Goal: Find specific page/section: Find specific page/section

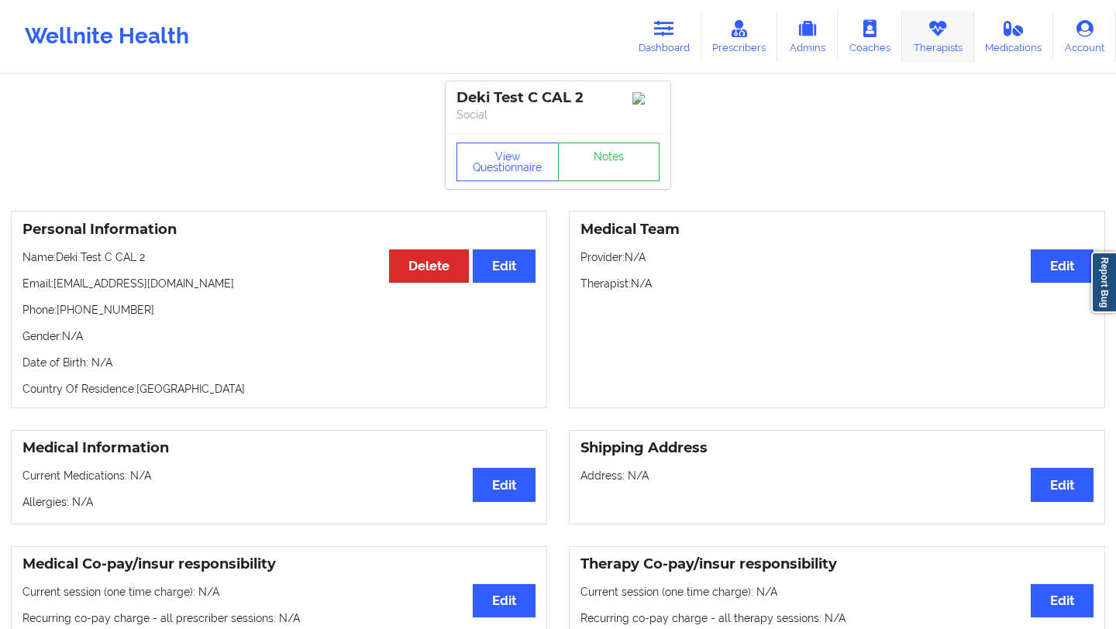
click at [940, 42] on link "Therapists" at bounding box center [938, 36] width 72 height 51
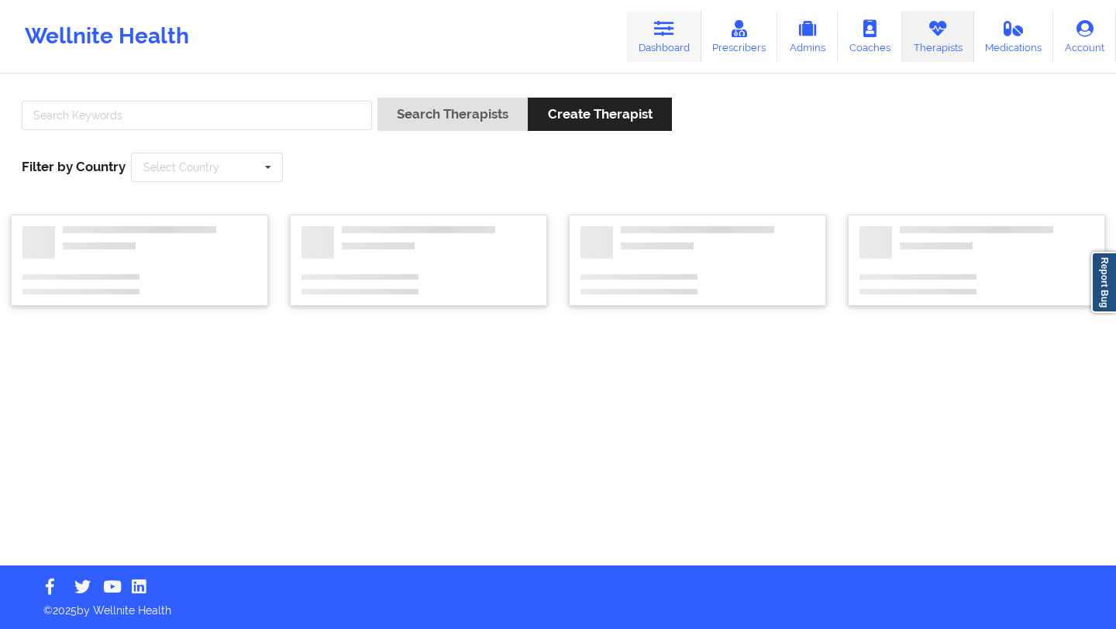
click at [664, 30] on icon at bounding box center [664, 28] width 20 height 17
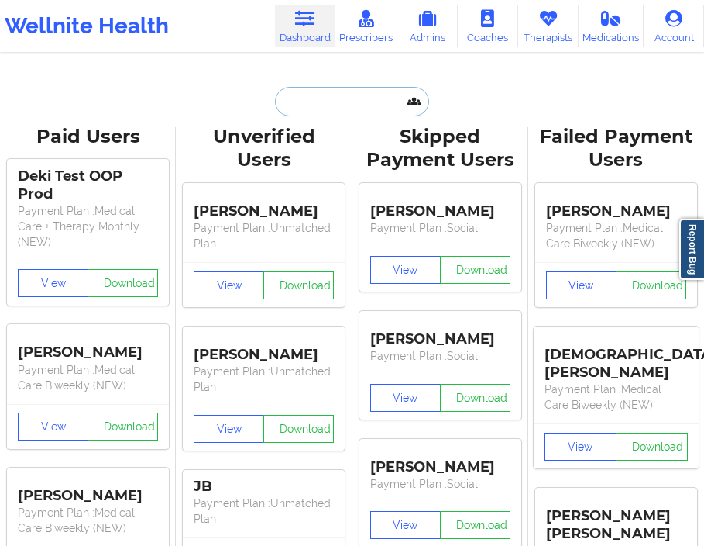
click at [336, 100] on input "text" at bounding box center [351, 101] width 153 height 29
paste input "[EMAIL_ADDRESS][DOMAIN_NAME]"
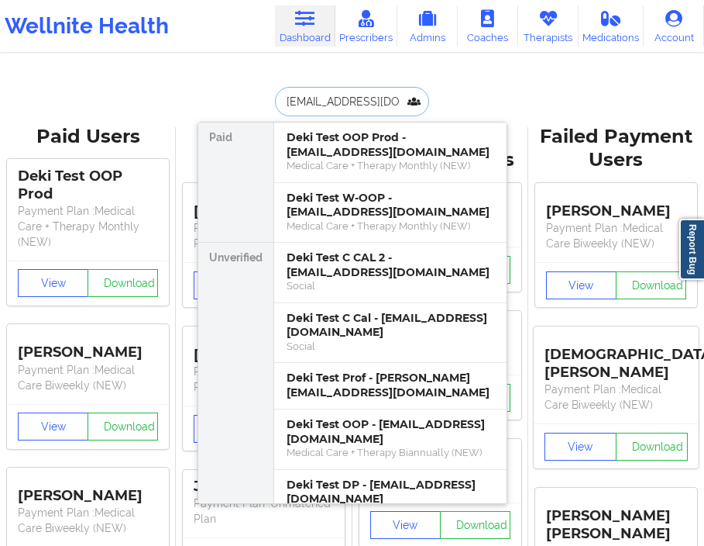
type input "[EMAIL_ADDRESS][DOMAIN_NAME]"
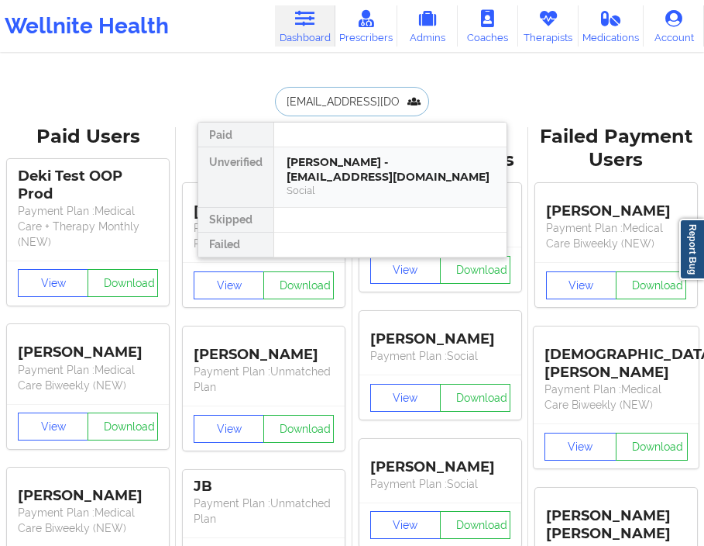
click at [402, 184] on div "Social" at bounding box center [391, 190] width 208 height 13
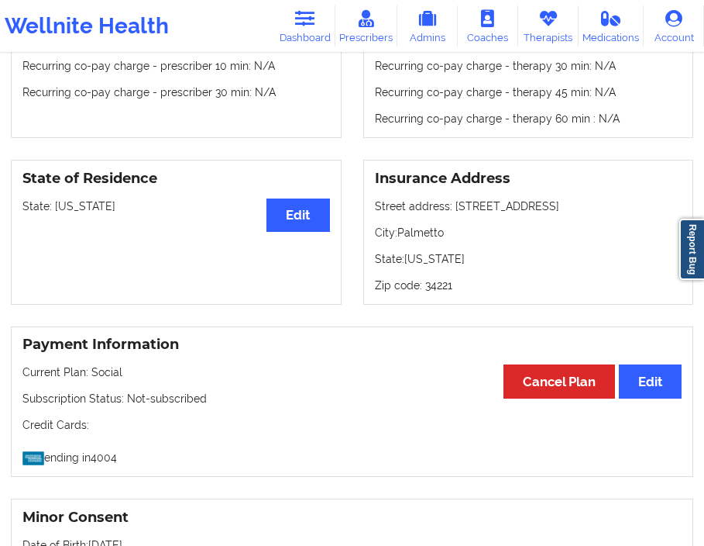
scroll to position [346, 0]
